Goal: Task Accomplishment & Management: Use online tool/utility

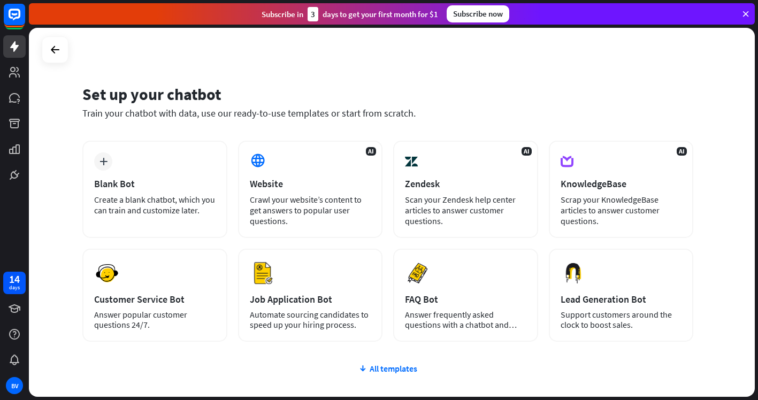
scroll to position [73, 0]
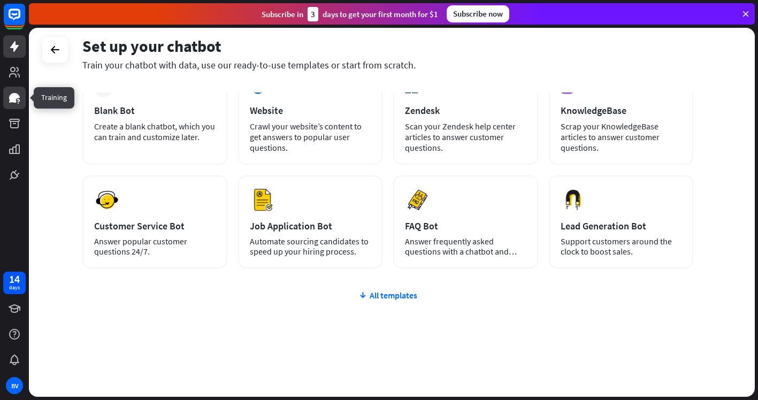
click at [14, 98] on icon at bounding box center [14, 98] width 11 height 10
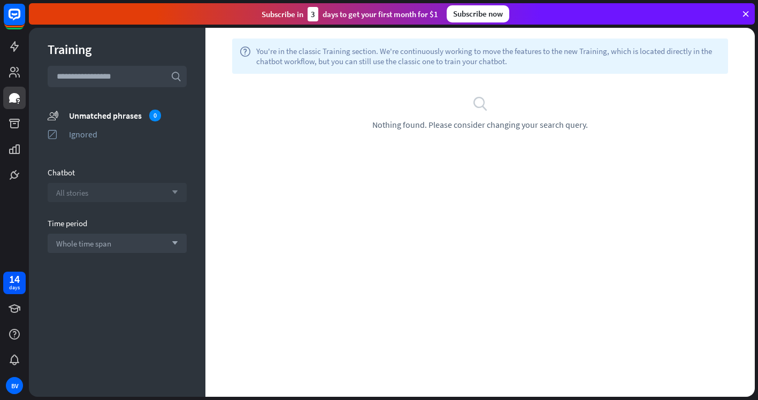
click at [173, 190] on icon "arrow_down" at bounding box center [172, 192] width 12 height 6
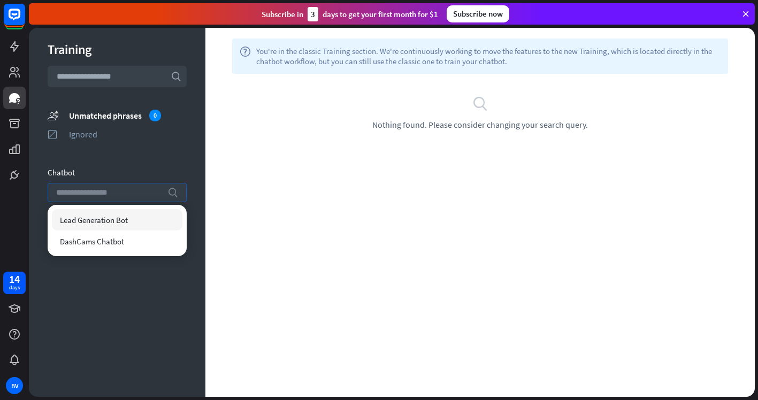
click at [173, 190] on icon "search" at bounding box center [172, 192] width 11 height 11
click at [181, 166] on div "Training search unmatched_phrases Unmatched phrases 0 ignored Ignored Chatbot s…" at bounding box center [117, 212] width 177 height 369
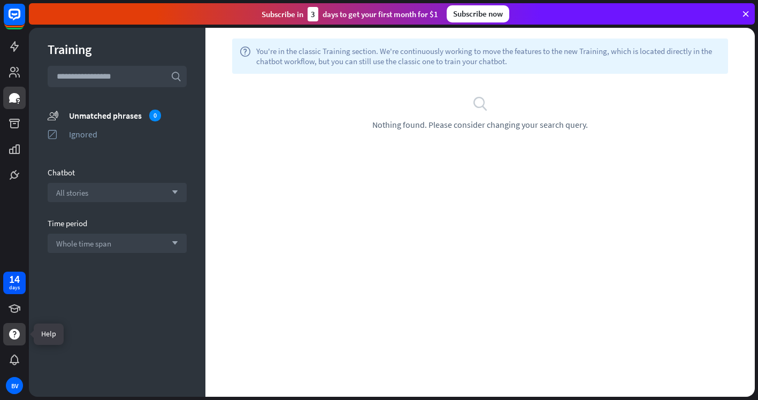
click at [13, 333] on icon at bounding box center [14, 334] width 11 height 11
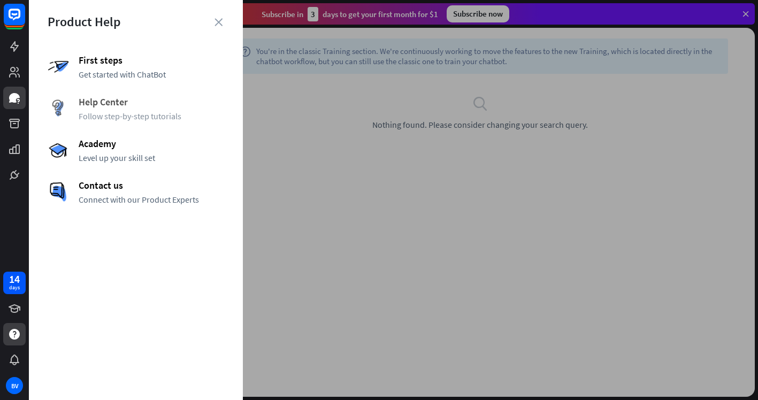
click at [104, 98] on span "Help Center" at bounding box center [152, 102] width 146 height 12
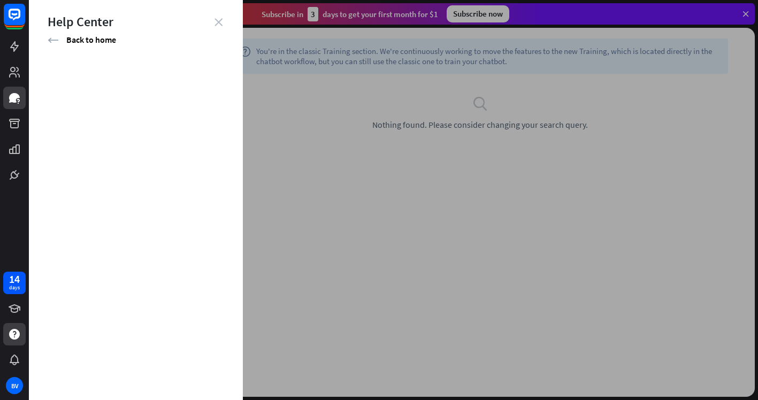
click at [219, 23] on icon "close" at bounding box center [219, 22] width 8 height 8
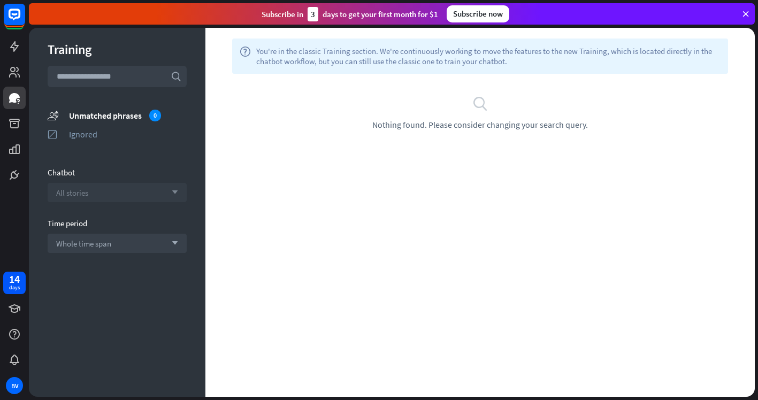
click at [174, 190] on icon "arrow_down" at bounding box center [172, 192] width 12 height 6
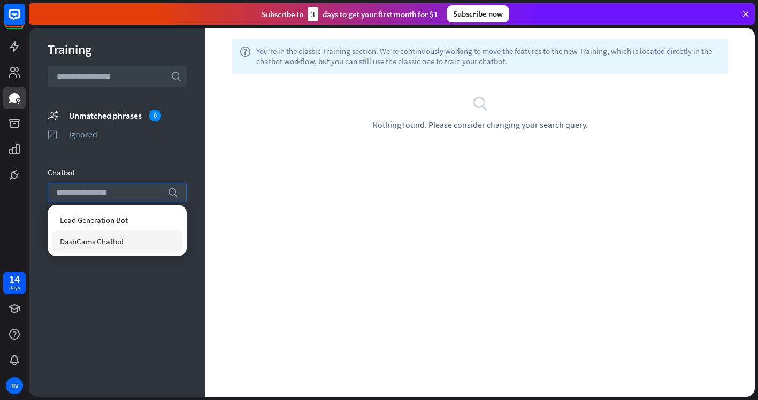
click at [114, 242] on span "DashCams Chatbot" at bounding box center [92, 242] width 64 height 10
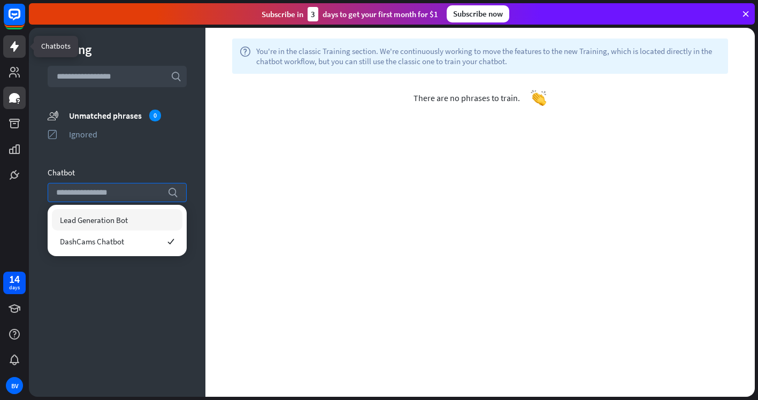
click at [14, 44] on icon at bounding box center [14, 46] width 9 height 11
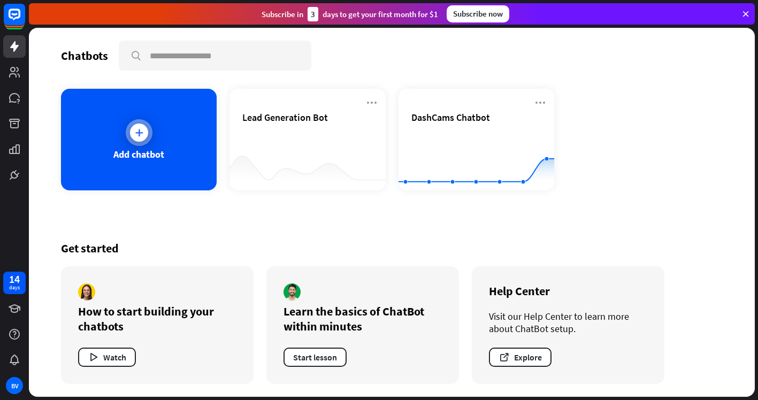
click at [177, 128] on div "Add chatbot" at bounding box center [139, 140] width 156 height 102
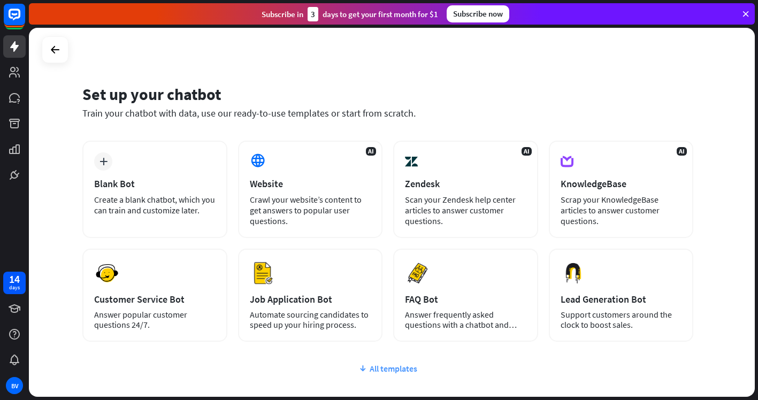
click at [403, 368] on div "All templates" at bounding box center [387, 368] width 611 height 11
click at [51, 48] on icon at bounding box center [55, 49] width 13 height 13
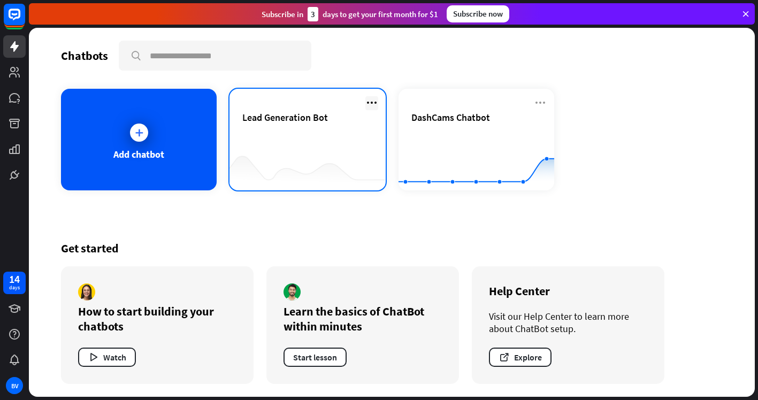
click at [373, 101] on icon at bounding box center [371, 102] width 13 height 13
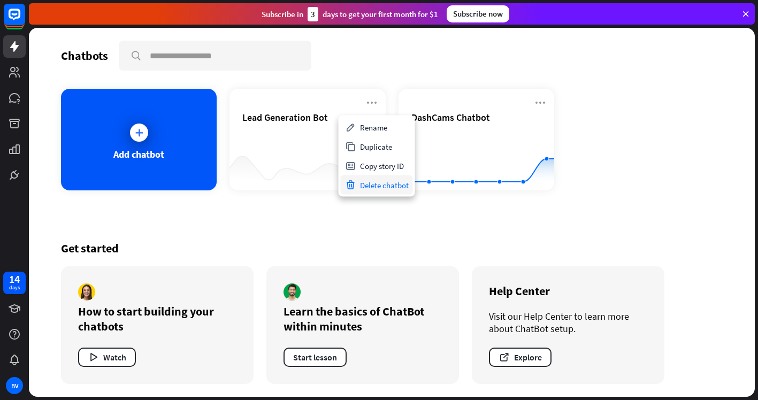
click at [366, 186] on div "Delete chatbot" at bounding box center [377, 185] width 72 height 19
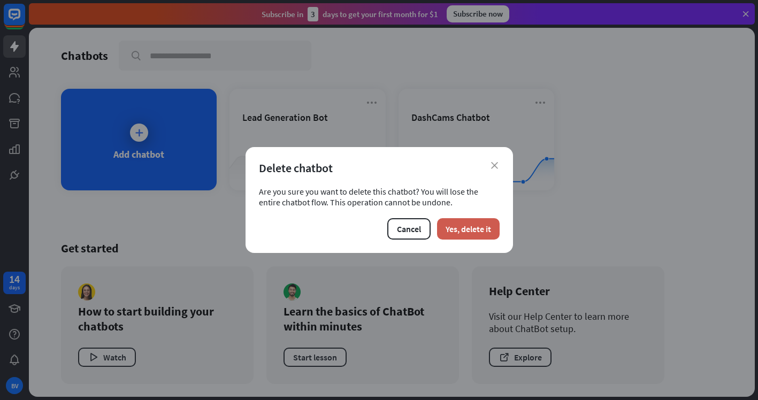
click at [457, 228] on button "Yes, delete it" at bounding box center [468, 228] width 63 height 21
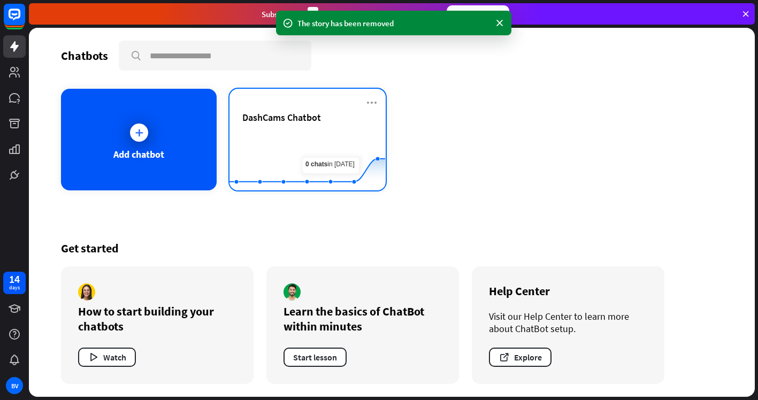
click at [377, 95] on div "DashCams Chatbot Created with Highcharts 10.1.0 0 1 2" at bounding box center [308, 140] width 156 height 102
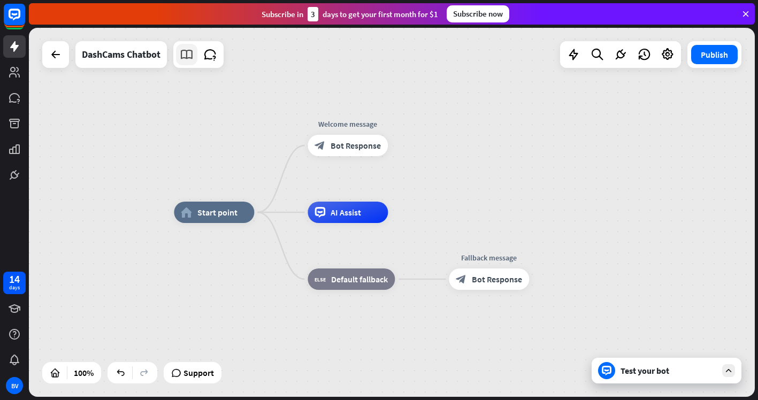
click at [190, 55] on icon at bounding box center [187, 55] width 14 height 14
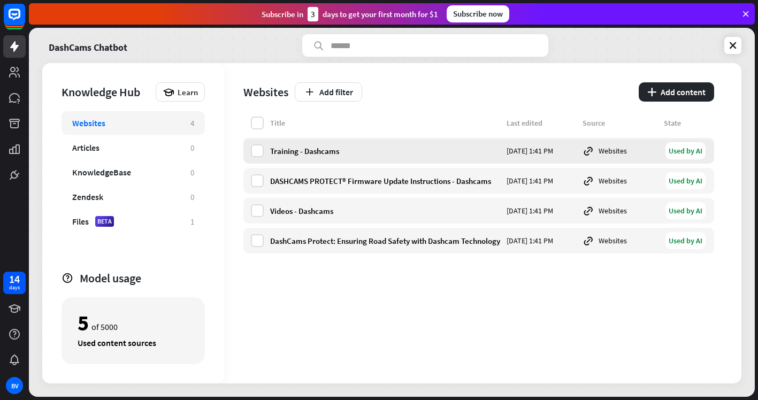
click at [323, 149] on div "Training - Dashcams" at bounding box center [385, 151] width 230 height 10
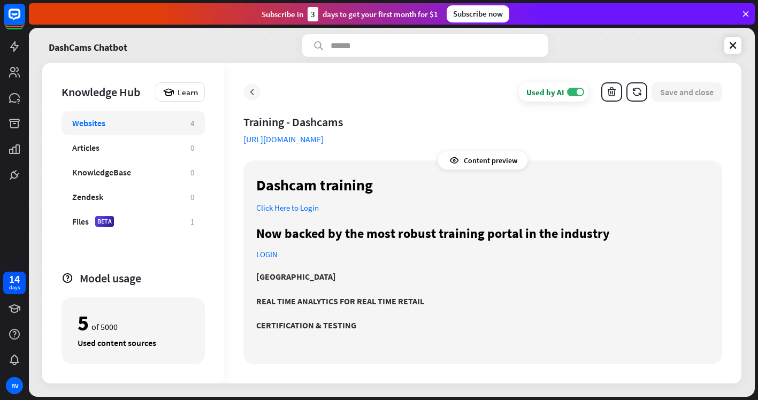
click at [250, 89] on icon at bounding box center [252, 92] width 11 height 11
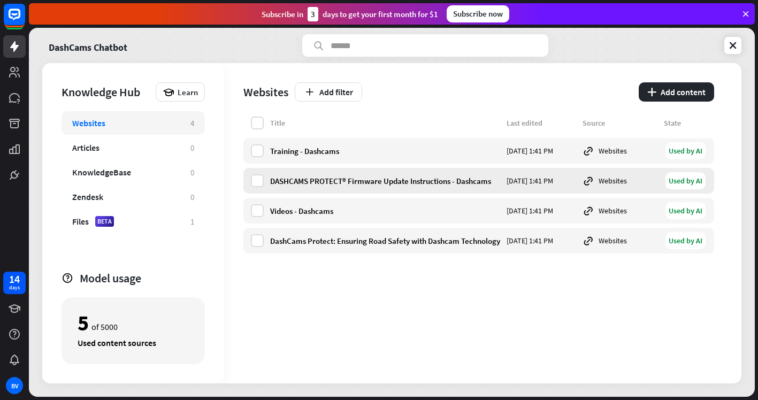
click at [378, 180] on div "DASHCAMS PROTECT® Firmware Update Instructions - Dashcams" at bounding box center [385, 181] width 230 height 10
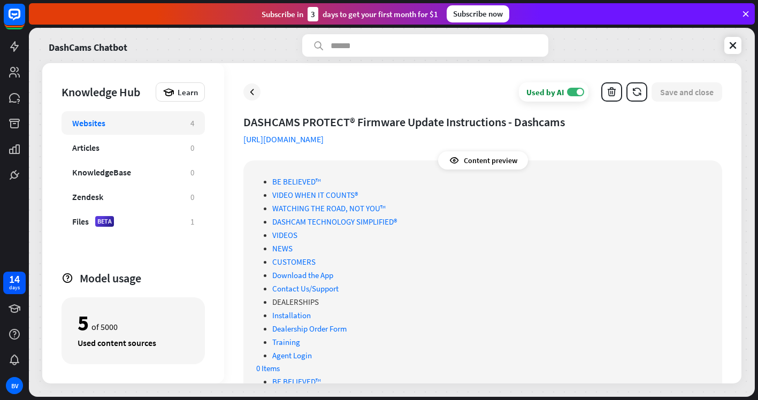
click at [354, 122] on div "DASHCAMS PROTECT® Firmware Update Instructions - Dashcams" at bounding box center [482, 122] width 479 height 15
click at [354, 119] on div "DASHCAMS PROTECT® Firmware Update Instructions - Dashcams" at bounding box center [482, 122] width 479 height 15
click at [253, 90] on icon at bounding box center [252, 92] width 11 height 11
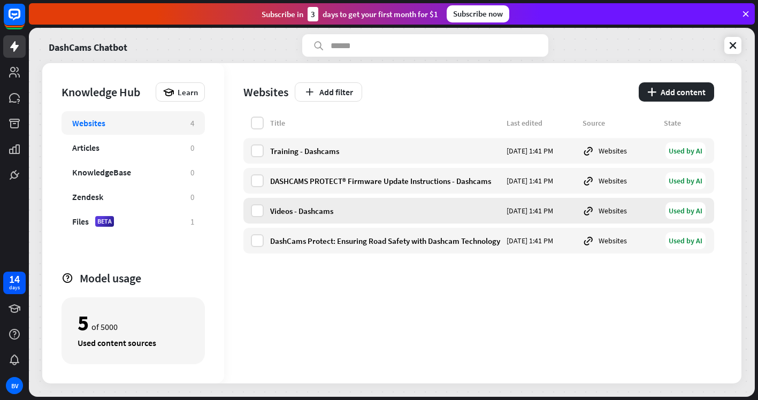
click at [311, 210] on div "Videos - Dashcams" at bounding box center [385, 211] width 230 height 10
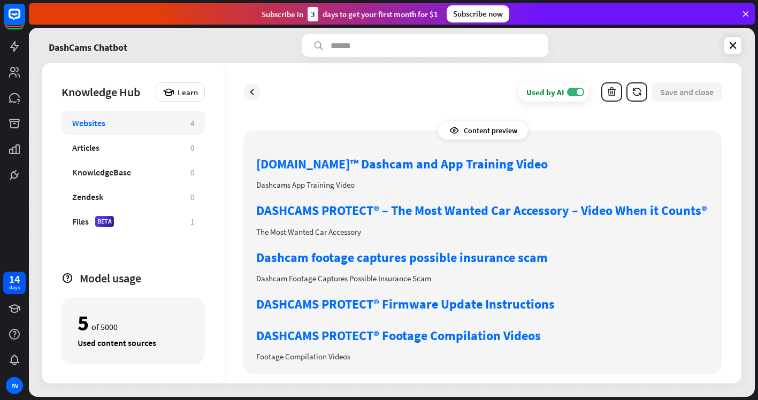
scroll to position [30, 0]
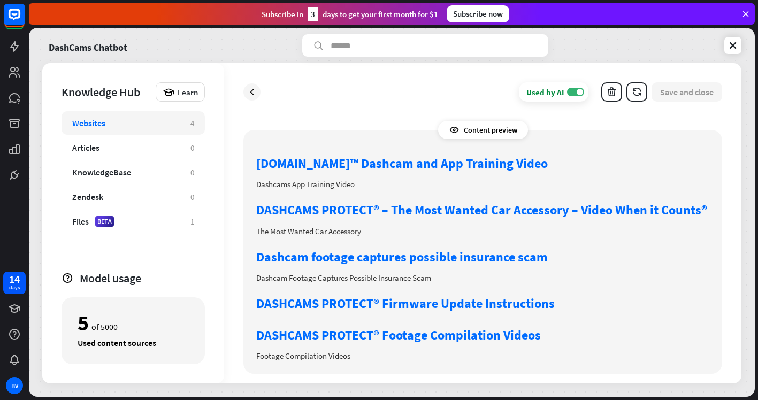
click at [378, 209] on link "DASHCAMS PROTECT® – The Most Wanted Car Accessory – Video When it Counts®" at bounding box center [481, 210] width 451 height 17
click at [253, 91] on icon at bounding box center [252, 92] width 11 height 11
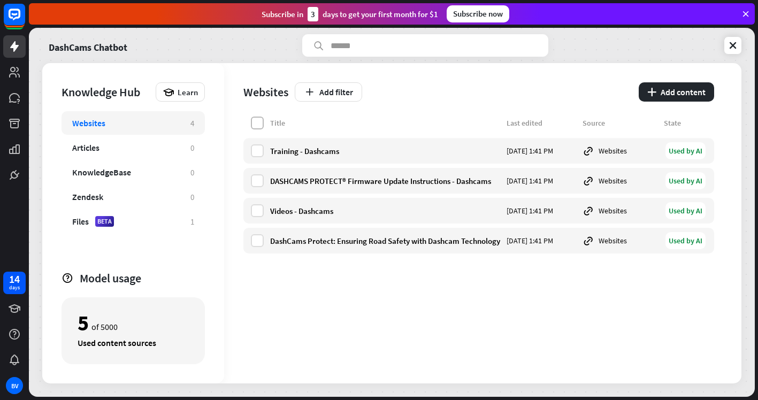
click at [260, 121] on label at bounding box center [257, 123] width 13 height 13
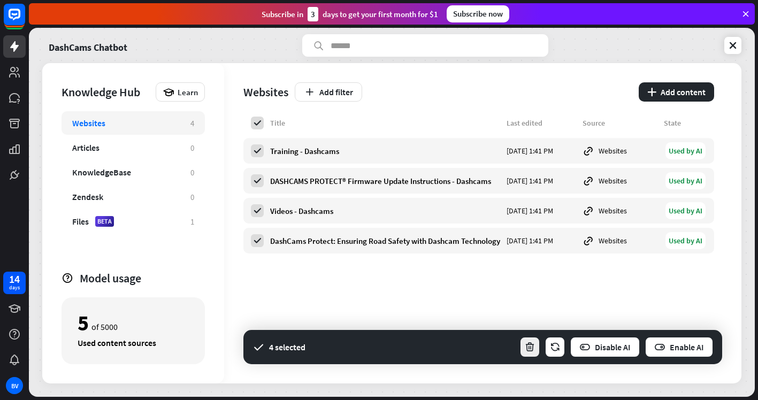
click at [528, 346] on icon "button" at bounding box center [529, 347] width 11 height 11
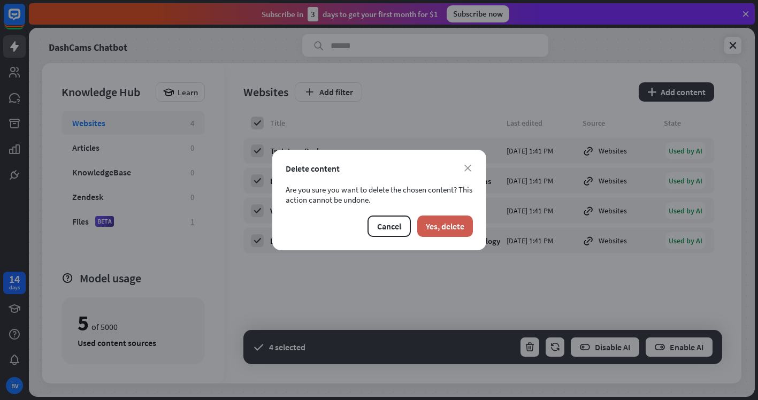
click at [456, 223] on button "Yes, delete" at bounding box center [445, 226] width 56 height 21
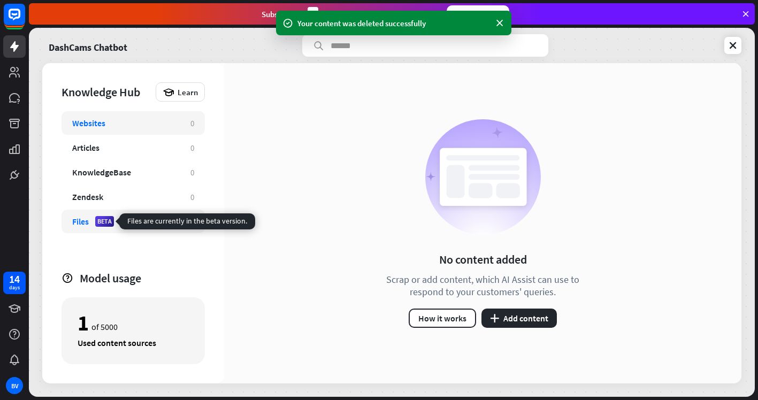
click at [98, 217] on div "BETA" at bounding box center [104, 221] width 19 height 11
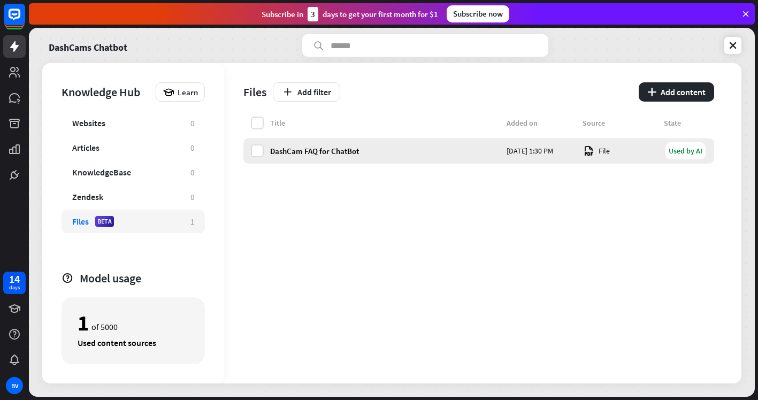
click at [342, 148] on div "DashCam FAQ for ChatBot" at bounding box center [385, 151] width 230 height 10
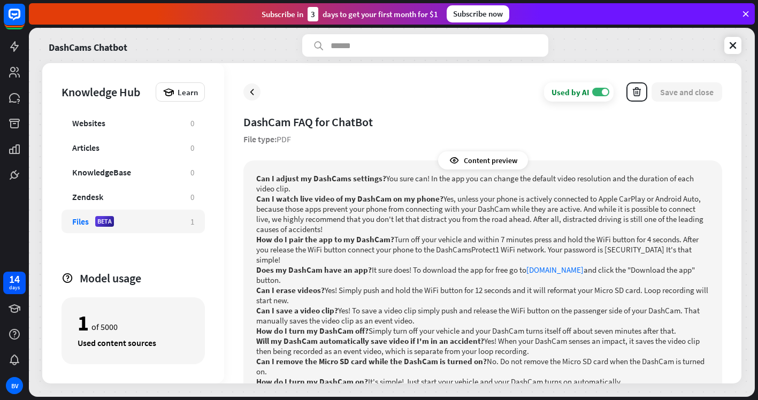
click at [501, 250] on p "How do I pair the app to my DashCam? Turn off your vehicle and within 7 minutes…" at bounding box center [482, 249] width 453 height 30
click at [492, 237] on p "How do I pair the app to my DashCam? Turn off your vehicle and within 7 minutes…" at bounding box center [482, 249] width 453 height 30
click at [634, 93] on icon "button" at bounding box center [636, 92] width 11 height 11
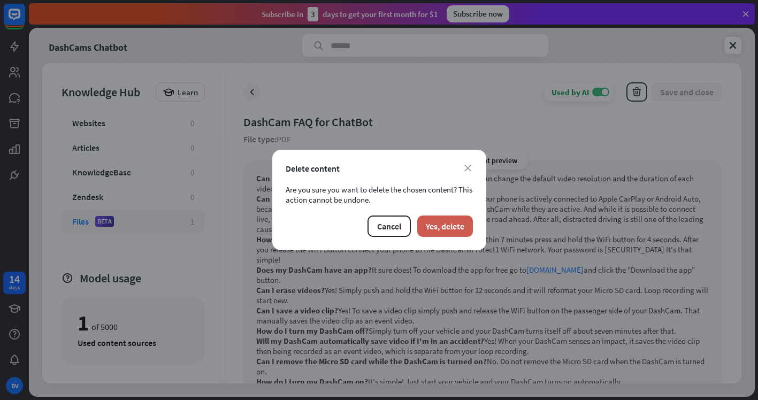
click at [443, 224] on button "Yes, delete" at bounding box center [445, 226] width 56 height 21
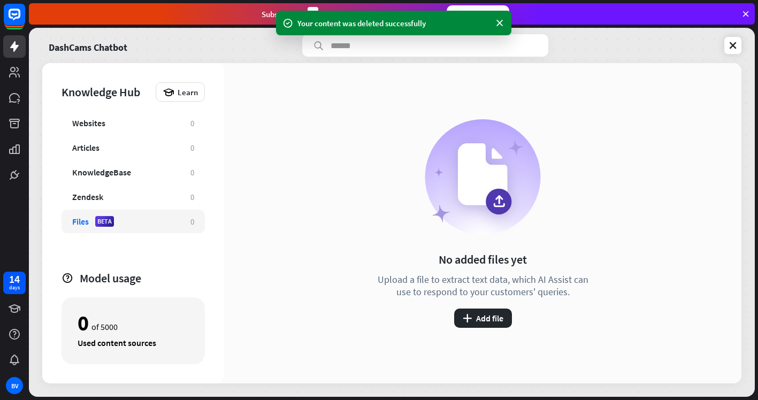
click at [136, 218] on div "Files BETA" at bounding box center [126, 221] width 108 height 11
click at [490, 311] on button "plus Add file" at bounding box center [483, 318] width 58 height 19
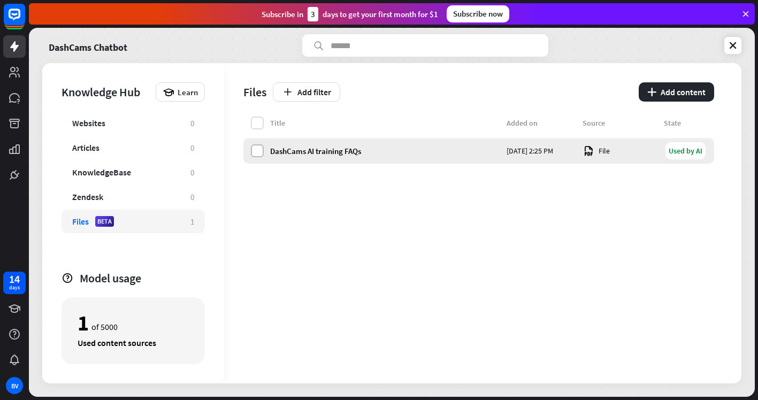
click at [257, 146] on label at bounding box center [257, 150] width 13 height 13
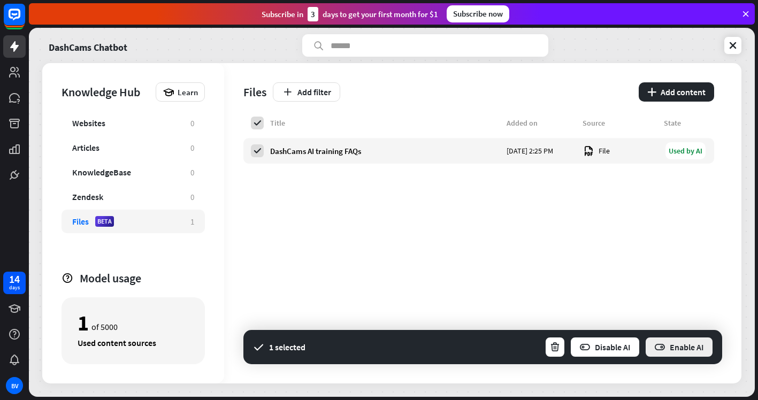
click at [668, 344] on button "Enable AI" at bounding box center [679, 347] width 69 height 21
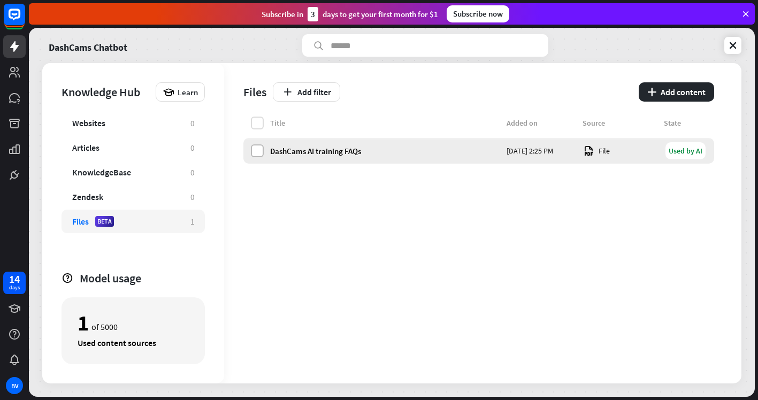
click at [260, 148] on label at bounding box center [257, 150] width 13 height 13
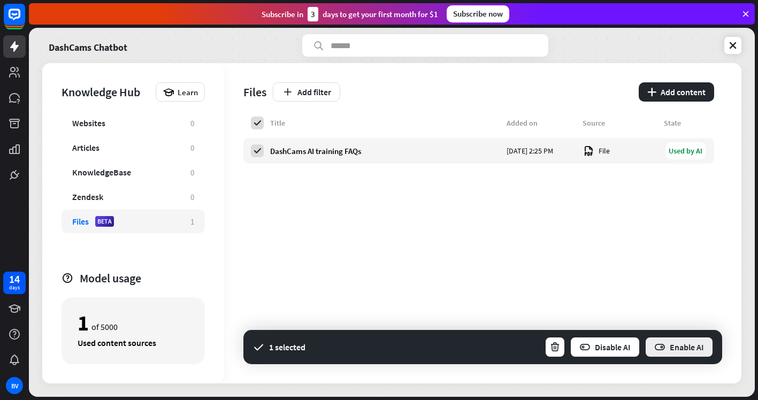
click at [681, 347] on button "Enable AI" at bounding box center [679, 347] width 69 height 21
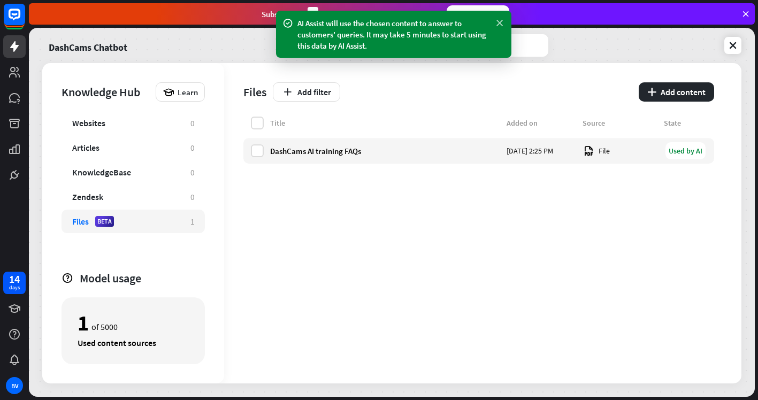
click at [500, 21] on icon at bounding box center [499, 23] width 11 height 11
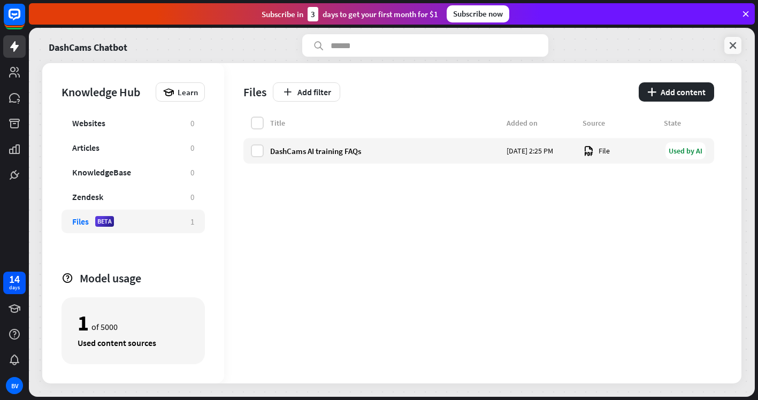
click at [733, 44] on icon at bounding box center [733, 45] width 11 height 11
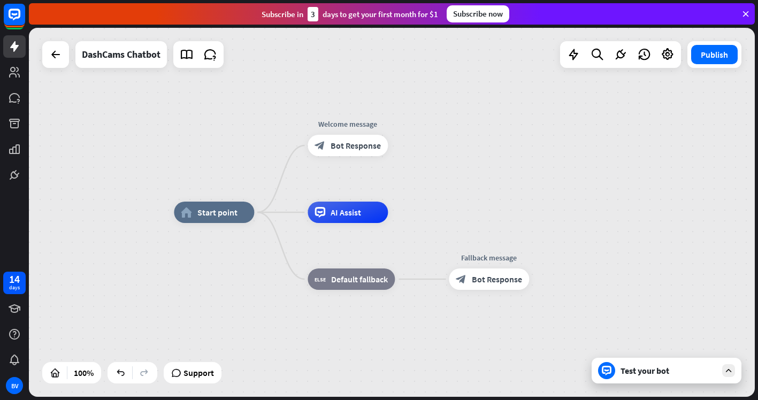
click at [639, 377] on div "Test your bot" at bounding box center [667, 371] width 150 height 26
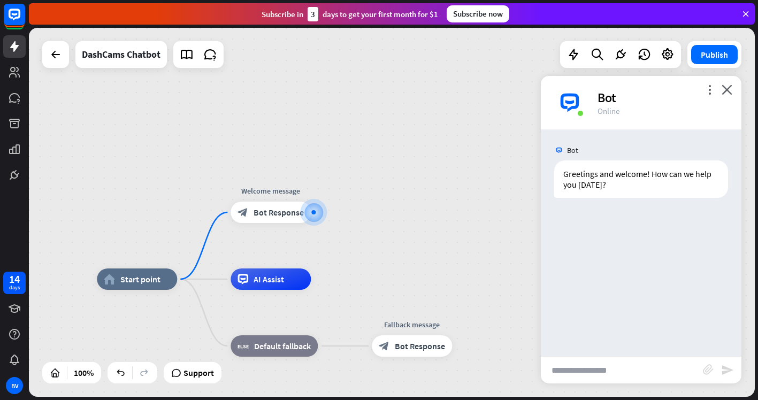
click at [626, 374] on input "text" at bounding box center [622, 370] width 162 height 27
type input "**********"
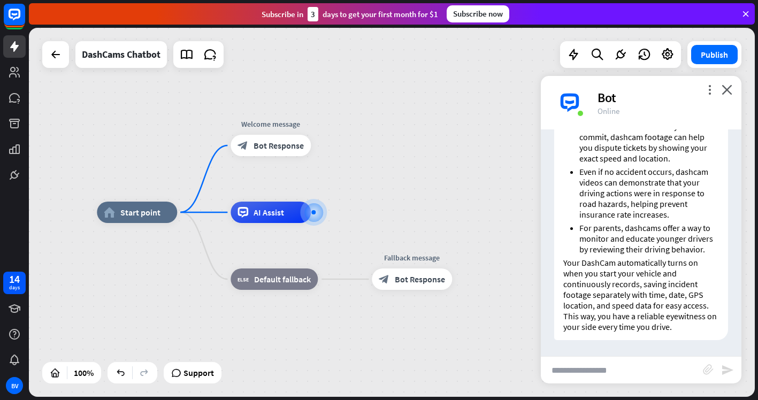
scroll to position [367, 0]
click at [626, 370] on input "text" at bounding box center [622, 370] width 162 height 27
type input "**********"
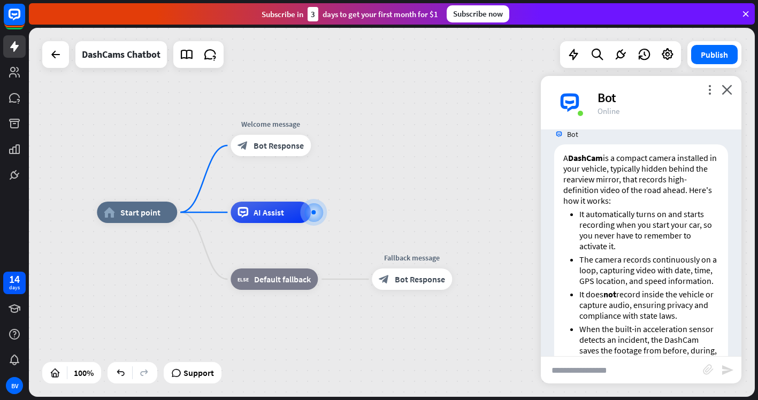
scroll to position [787, 0]
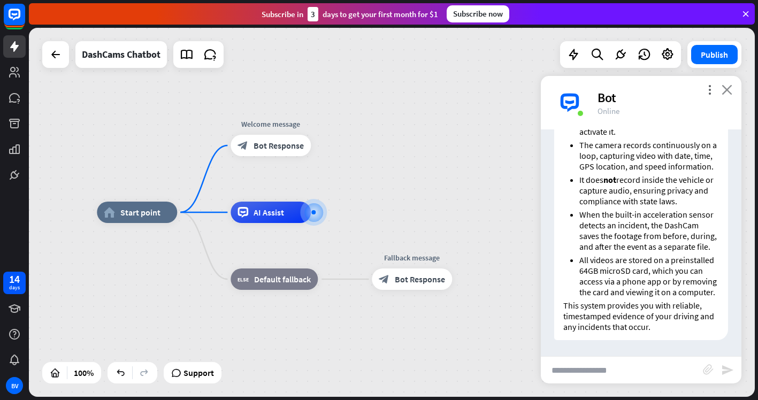
click at [726, 89] on icon "close" at bounding box center [727, 90] width 11 height 10
